Goal: Task Accomplishment & Management: Use online tool/utility

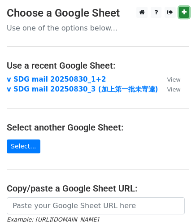
drag, startPoint x: 175, startPoint y: 11, endPoint x: 182, endPoint y: 10, distance: 6.8
click at [182, 10] on icon at bounding box center [183, 12] width 5 height 6
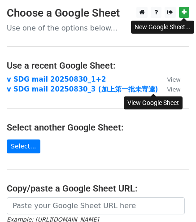
click at [166, 87] on small "View" at bounding box center [172, 89] width 13 height 7
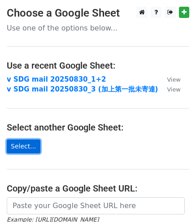
click at [20, 146] on link "Select..." at bounding box center [24, 146] width 34 height 14
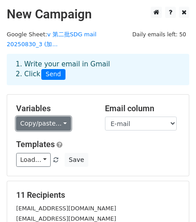
drag, startPoint x: 47, startPoint y: 117, endPoint x: 43, endPoint y: 122, distance: 7.0
click at [43, 122] on link "Copy/paste..." at bounding box center [43, 123] width 55 height 14
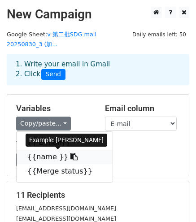
click at [44, 154] on link "{{name }}" at bounding box center [65, 156] width 96 height 14
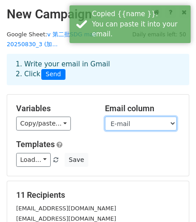
click at [146, 120] on select "E-mail name Merge status" at bounding box center [141, 123] width 72 height 14
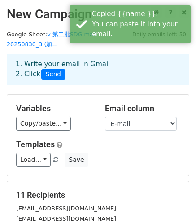
click at [90, 127] on div "Copy/paste... {{ E-mail}} {{name }} {{Merge status}}" at bounding box center [53, 123] width 75 height 14
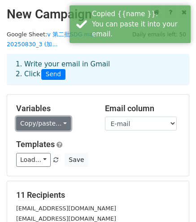
click at [56, 128] on link "Copy/paste..." at bounding box center [43, 123] width 55 height 14
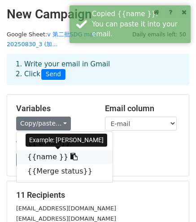
click at [70, 156] on icon at bounding box center [73, 156] width 7 height 7
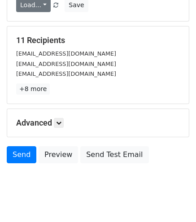
scroll to position [170, 0]
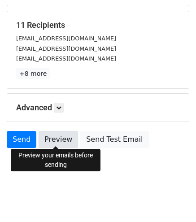
click at [49, 141] on link "Preview" at bounding box center [57, 139] width 39 height 17
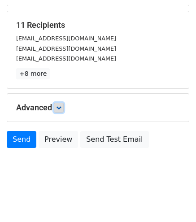
click at [64, 104] on link at bounding box center [59, 107] width 10 height 10
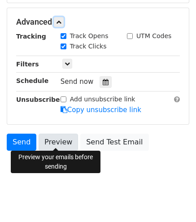
scroll to position [257, 0]
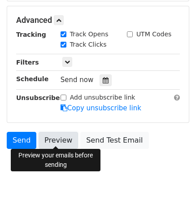
click at [65, 135] on link "Preview" at bounding box center [57, 140] width 39 height 17
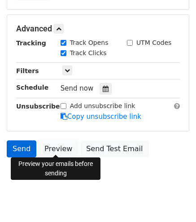
scroll to position [248, 0]
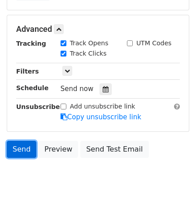
click at [27, 149] on link "Send" at bounding box center [22, 149] width 30 height 17
